Goal: Find specific page/section: Find specific page/section

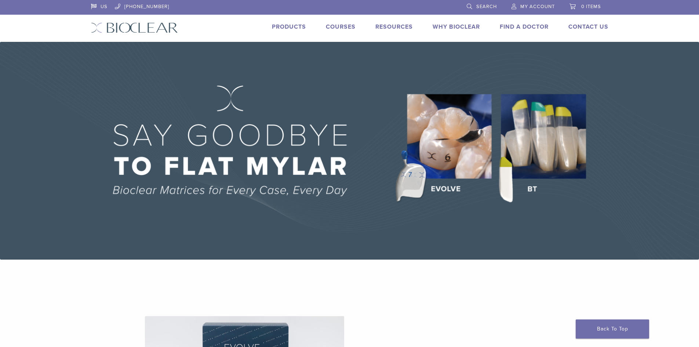
click at [524, 25] on link "Find A Doctor" at bounding box center [524, 26] width 49 height 7
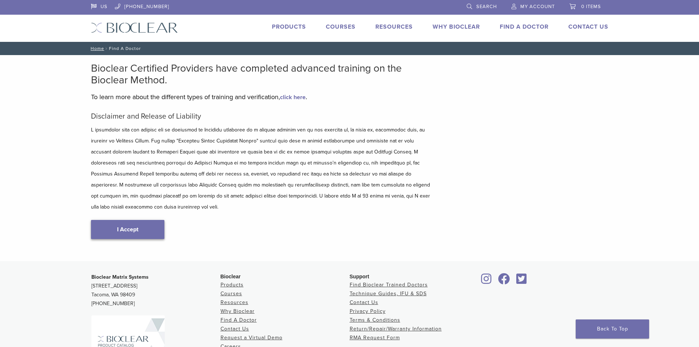
click at [137, 223] on link "I Accept" at bounding box center [127, 229] width 73 height 19
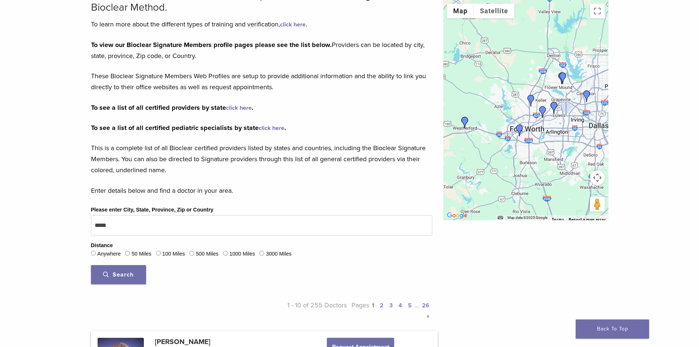
scroll to position [73, 0]
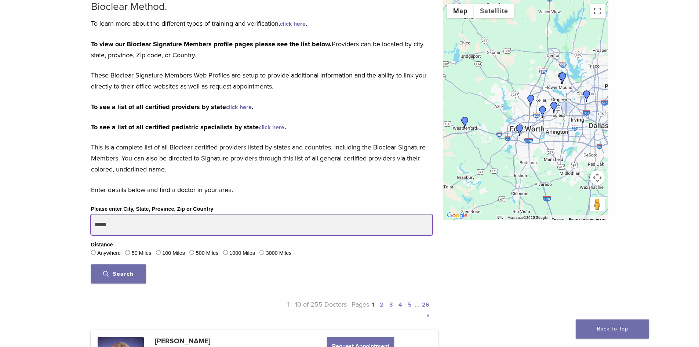
drag, startPoint x: 127, startPoint y: 223, endPoint x: 67, endPoint y: 219, distance: 59.6
type input "**********"
click at [91, 264] on button "Search" at bounding box center [118, 273] width 55 height 19
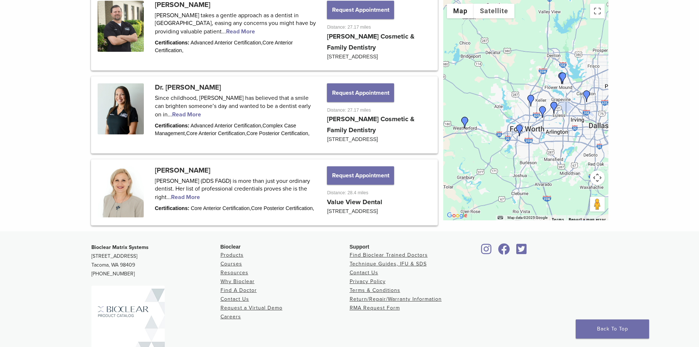
scroll to position [954, 0]
click at [464, 120] on img "Dr. Ashley Decker" at bounding box center [465, 123] width 12 height 12
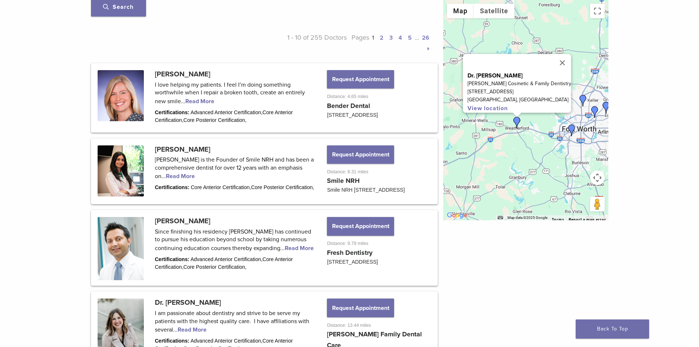
scroll to position [334, 0]
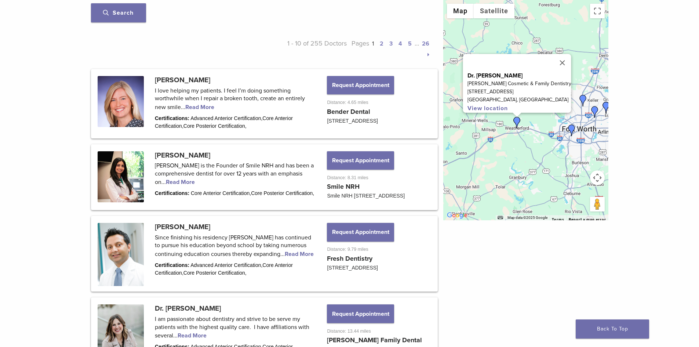
click at [380, 43] on link "2" at bounding box center [382, 43] width 4 height 7
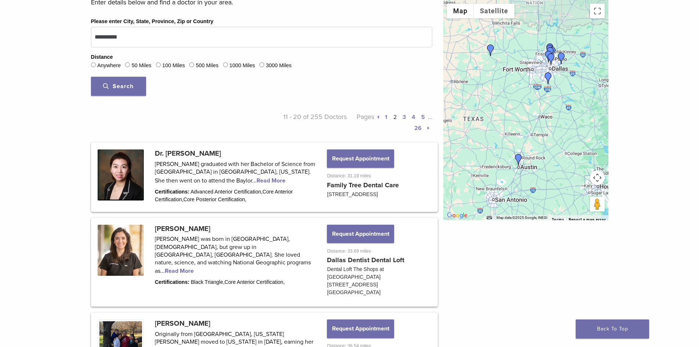
scroll to position [114, 0]
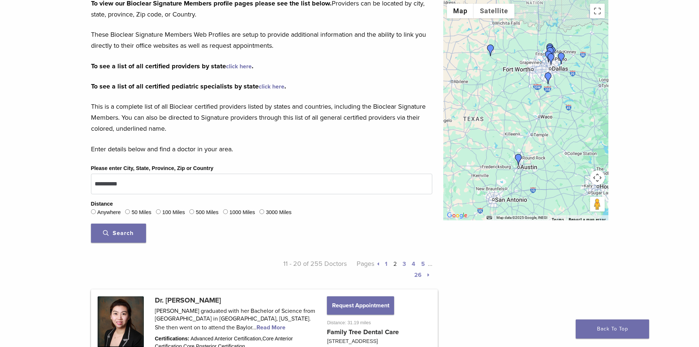
click at [550, 77] on img "Dr. Craig V. Smith" at bounding box center [548, 78] width 12 height 12
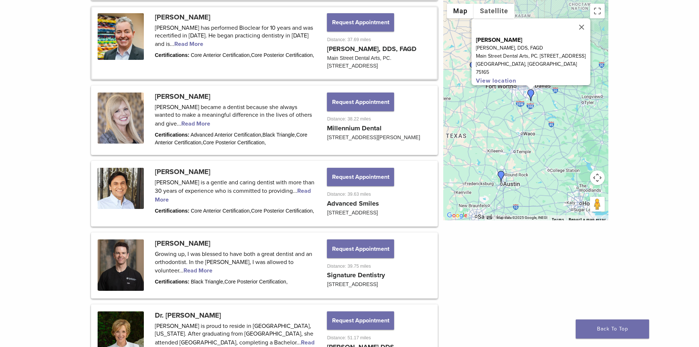
scroll to position [645, 0]
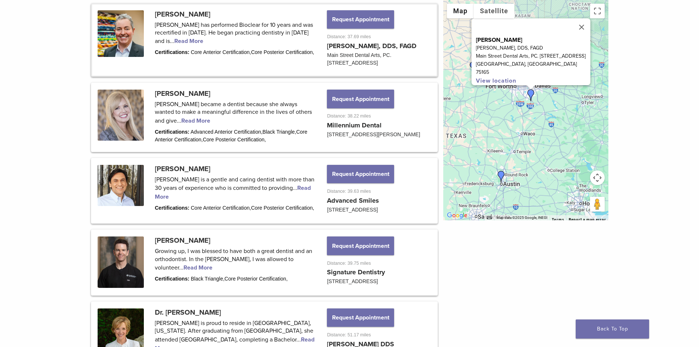
click at [499, 120] on div "To navigate, press the arrow keys. [PERSON_NAME] [PERSON_NAME], DDS, FAGD Main …" at bounding box center [525, 110] width 165 height 220
click at [596, 8] on button "Toggle fullscreen view" at bounding box center [597, 11] width 15 height 15
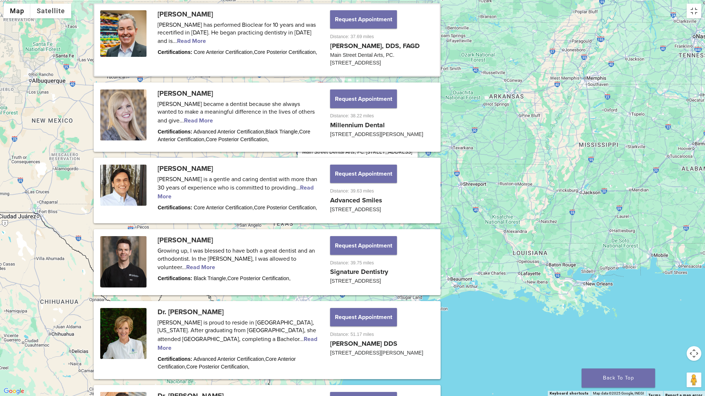
click at [407, 114] on button "Close" at bounding box center [409, 123] width 18 height 18
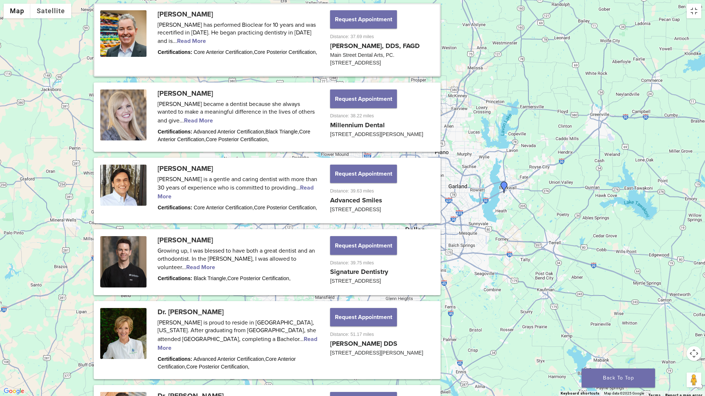
drag, startPoint x: 236, startPoint y: 192, endPoint x: 383, endPoint y: 210, distance: 148.6
click at [383, 210] on div at bounding box center [352, 198] width 705 height 396
click at [276, 238] on div at bounding box center [352, 198] width 705 height 396
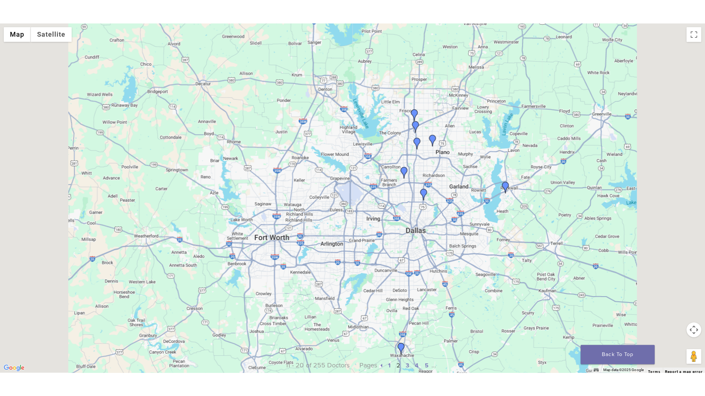
scroll to position [147, 0]
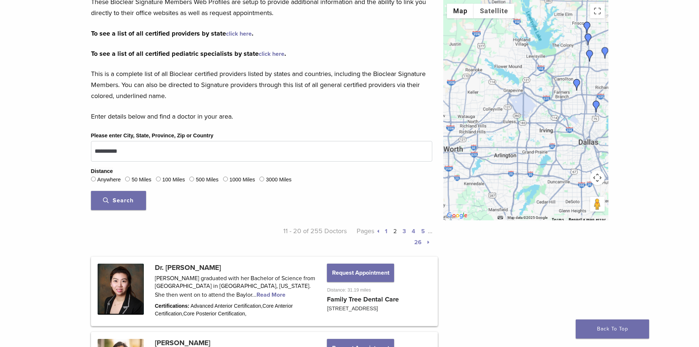
click at [386, 230] on link "1" at bounding box center [386, 231] width 3 height 7
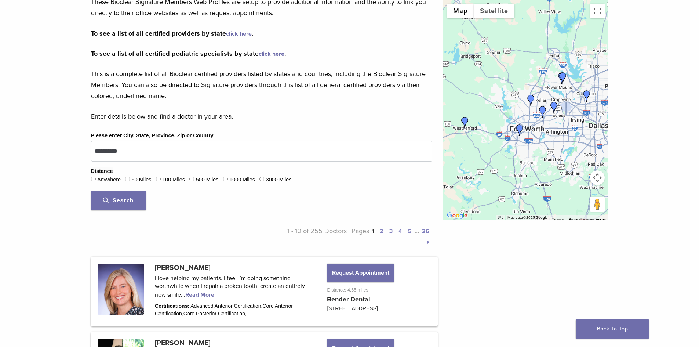
click at [534, 31] on div at bounding box center [525, 110] width 165 height 220
click at [598, 12] on button "Toggle fullscreen view" at bounding box center [597, 11] width 15 height 15
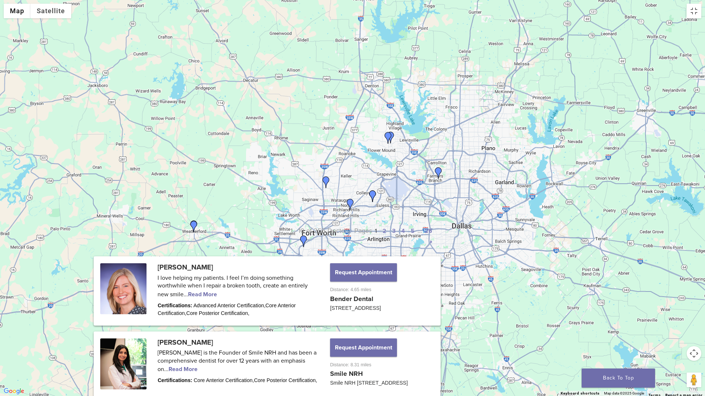
drag, startPoint x: 276, startPoint y: 185, endPoint x: 188, endPoint y: 109, distance: 116.3
click at [188, 109] on div at bounding box center [352, 198] width 705 height 396
click at [303, 239] on img "Dr. Amy Bender" at bounding box center [304, 242] width 12 height 12
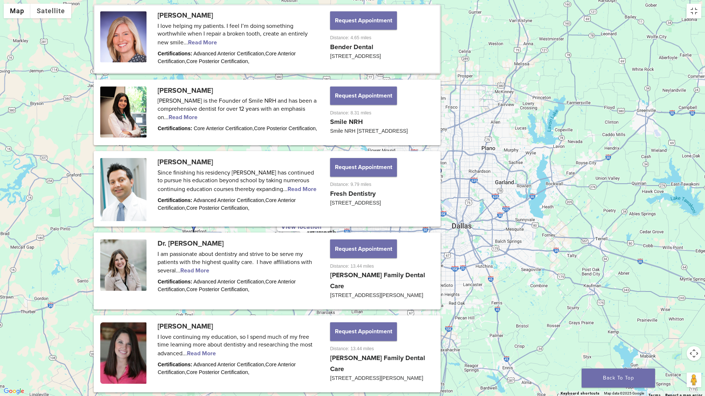
scroll to position [403, 0]
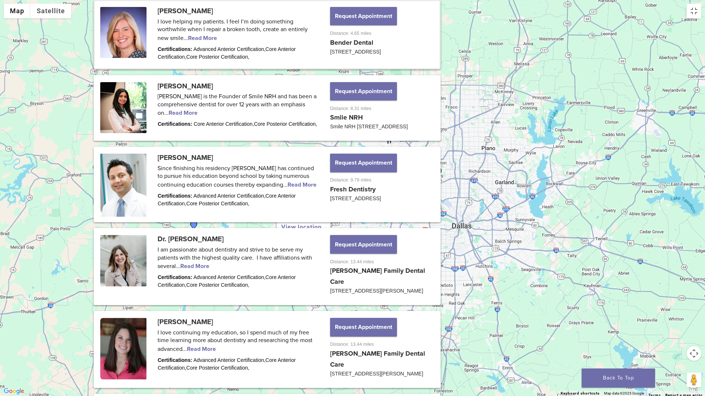
click at [324, 167] on button "Close" at bounding box center [322, 174] width 18 height 18
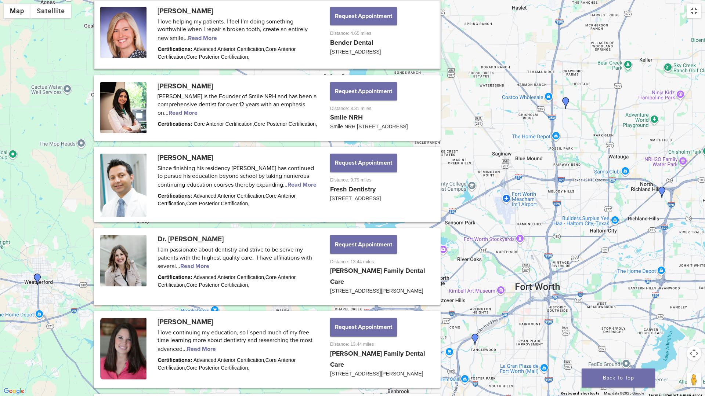
drag, startPoint x: 227, startPoint y: 230, endPoint x: 300, endPoint y: 213, distance: 75.4
click at [300, 213] on div at bounding box center [352, 198] width 705 height 396
click at [36, 277] on img "Dr. Ashley Decker" at bounding box center [38, 280] width 12 height 12
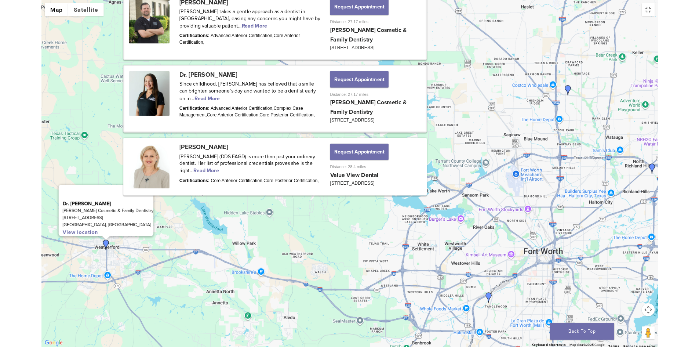
scroll to position [958, 0]
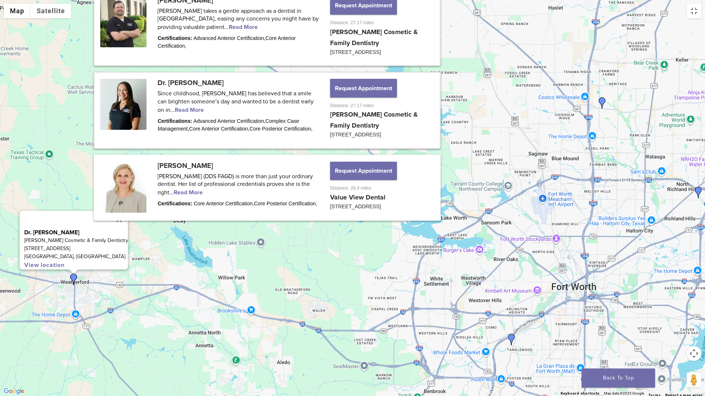
click at [73, 279] on img "Dr. Ashley Decker" at bounding box center [74, 280] width 12 height 12
